Goal: Information Seeking & Learning: Learn about a topic

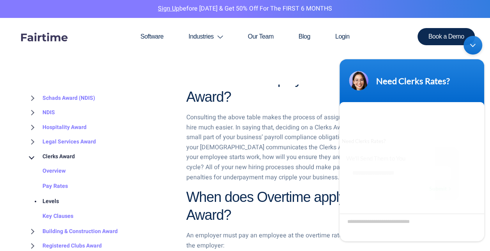
scroll to position [701, 0]
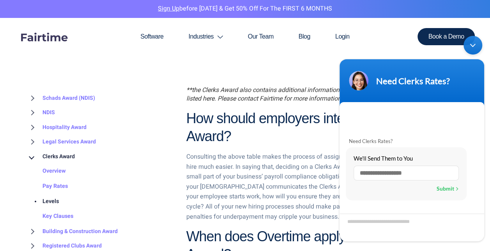
click at [474, 44] on div "Minimize live chat window" at bounding box center [472, 44] width 19 height 19
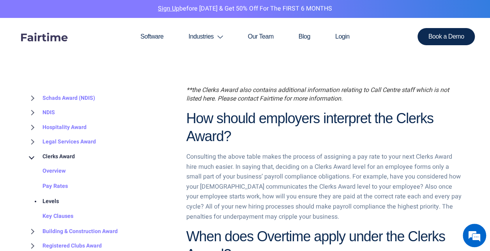
click at [259, 161] on p "Consulting the above table makes the process of assigning a pay rate to your ne…" at bounding box center [324, 187] width 277 height 70
click at [222, 152] on p "Consulting the above table makes the process of assigning a pay rate to your ne…" at bounding box center [324, 187] width 277 height 70
drag, startPoint x: 198, startPoint y: 141, endPoint x: 419, endPoint y: 200, distance: 228.7
click at [419, 200] on p "Consulting the above table makes the process of assigning a pay rate to your ne…" at bounding box center [324, 187] width 277 height 70
drag, startPoint x: 419, startPoint y: 200, endPoint x: 301, endPoint y: 189, distance: 119.0
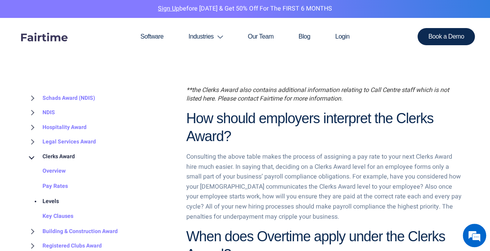
click at [307, 189] on p "Consulting the above table makes the process of assigning a pay rate to your ne…" at bounding box center [324, 187] width 277 height 70
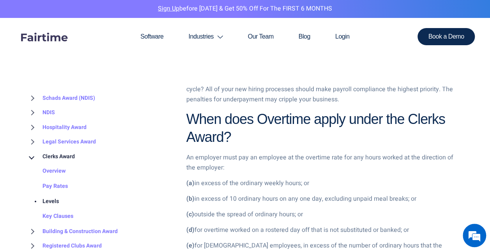
scroll to position [857, 0]
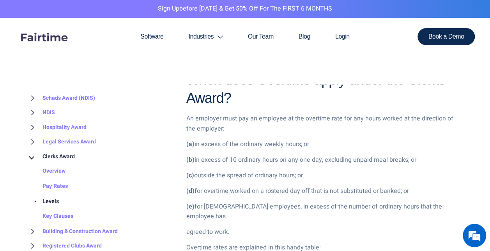
click at [461, 202] on p "(e) for [DEMOGRAPHIC_DATA] employees, in excess of the number of ordinary hours…" at bounding box center [324, 212] width 277 height 20
click at [363, 227] on p "agreed to work." at bounding box center [324, 232] width 277 height 10
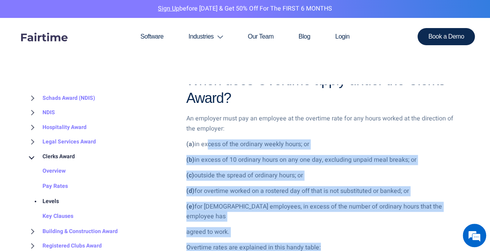
drag, startPoint x: 324, startPoint y: 221, endPoint x: 221, endPoint y: 134, distance: 135.2
drag, startPoint x: 221, startPoint y: 134, endPoint x: 268, endPoint y: 185, distance: 70.0
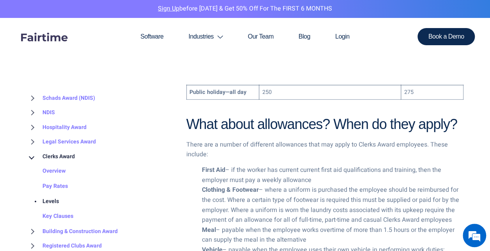
scroll to position [1130, 0]
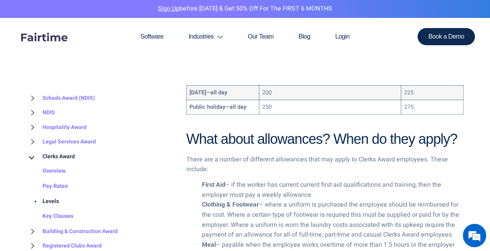
click at [298, 180] on li "First Aid – if the worker has current current first aid qualifications and trai…" at bounding box center [332, 190] width 261 height 20
click at [299, 180] on li "First Aid – if the worker has current current first aid qualifications and trai…" at bounding box center [332, 190] width 261 height 20
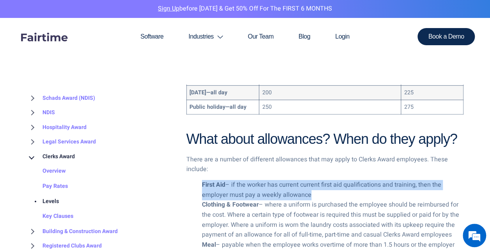
click at [299, 180] on li "First Aid – if the worker has current current first aid qualifications and trai…" at bounding box center [332, 190] width 261 height 20
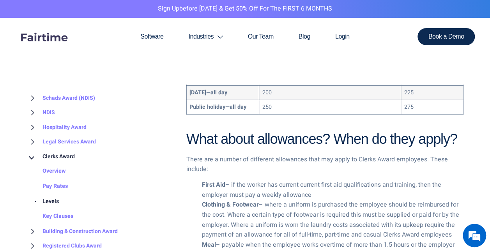
drag, startPoint x: 299, startPoint y: 133, endPoint x: 271, endPoint y: 161, distance: 38.8
click at [271, 200] on li "Clothing & Footwear – where a uniform is purchased the employee should be reimb…" at bounding box center [332, 220] width 261 height 40
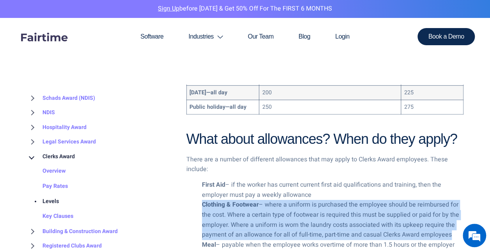
click at [271, 200] on li "Clothing & Footwear – where a uniform is purchased the employee should be reimb…" at bounding box center [332, 220] width 261 height 40
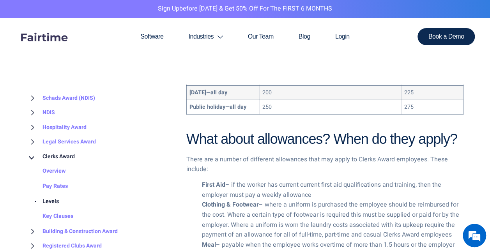
drag, startPoint x: 271, startPoint y: 161, endPoint x: 274, endPoint y: 191, distance: 30.5
click at [274, 240] on li "Meal – payable when the employee works overtime of more than 1.5 hours or the e…" at bounding box center [332, 250] width 261 height 20
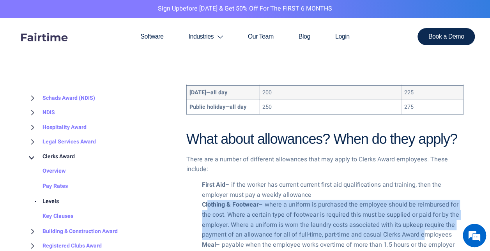
drag, startPoint x: 208, startPoint y: 152, endPoint x: 429, endPoint y: 178, distance: 222.2
click at [428, 200] on li "Clothing & Footwear – where a uniform is purchased the employee should be reimb…" at bounding box center [332, 220] width 261 height 40
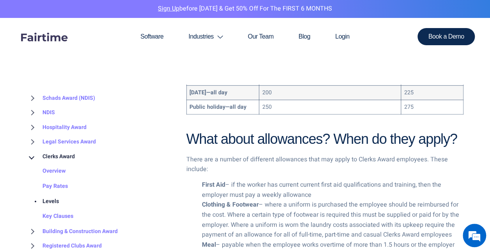
drag, startPoint x: 429, startPoint y: 178, endPoint x: 296, endPoint y: 190, distance: 133.4
click at [299, 240] on li "Meal – payable when the employee works overtime of more than 1.5 hours or the e…" at bounding box center [332, 250] width 261 height 20
drag, startPoint x: 418, startPoint y: 228, endPoint x: 190, endPoint y: 86, distance: 267.9
click at [190, 86] on div "Understanding the different levels under the Clerks Award is one of the biggest…" at bounding box center [324, 54] width 277 height 1543
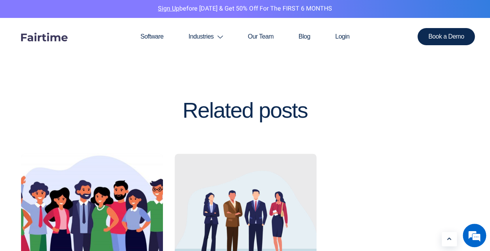
scroll to position [1987, 0]
